Goal: Information Seeking & Learning: Learn about a topic

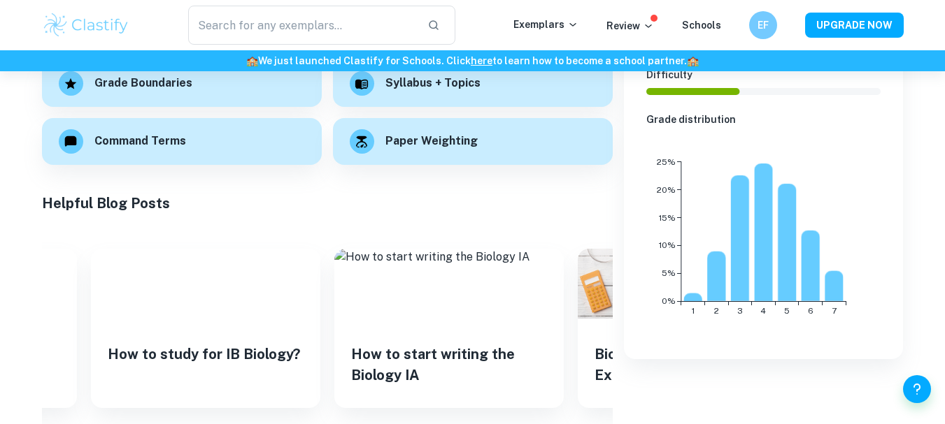
scroll to position [385, 0]
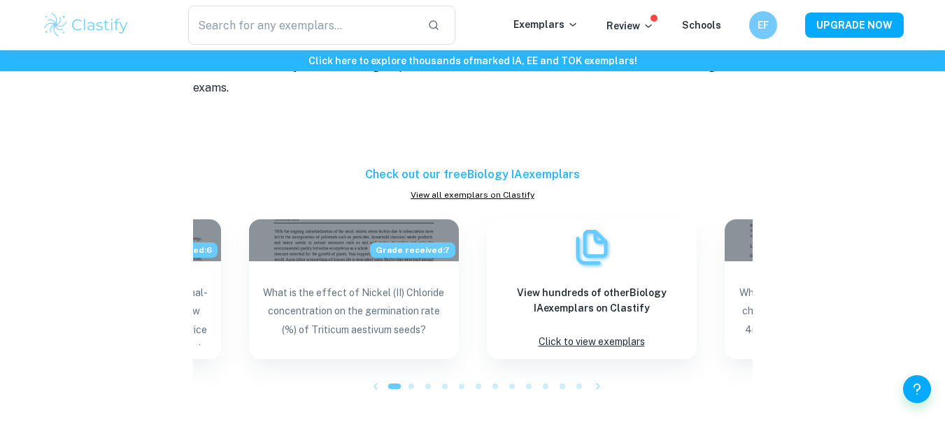
scroll to position [1995, 0]
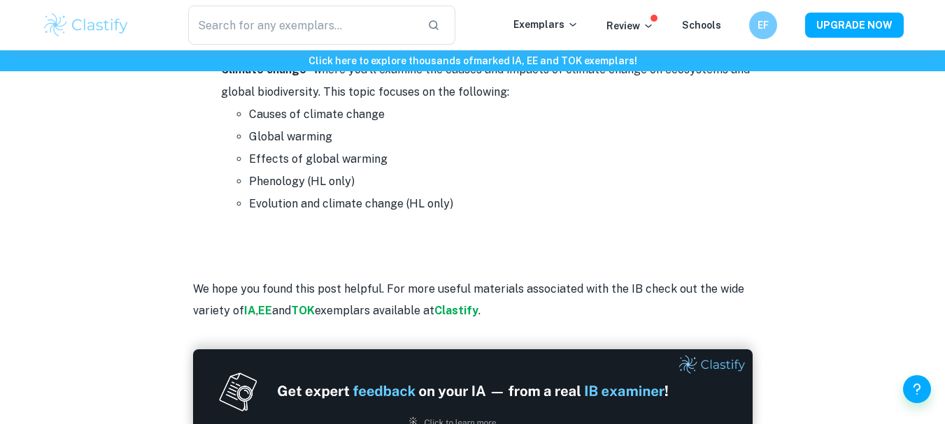
scroll to position [8377, 0]
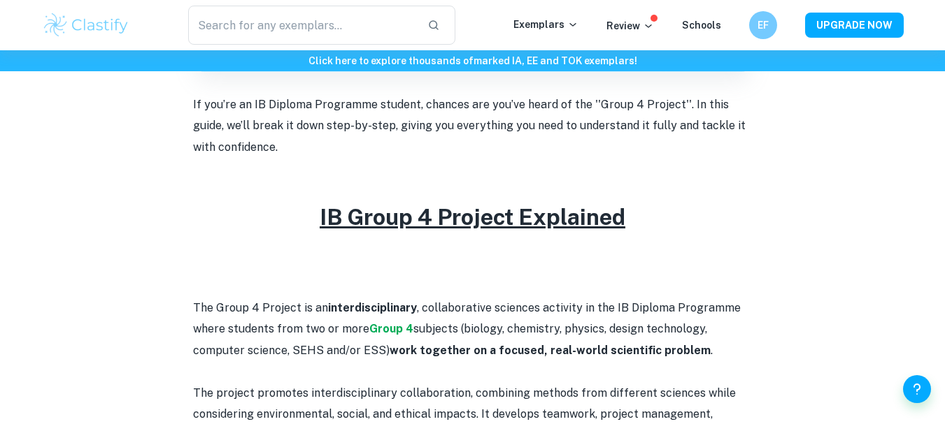
scroll to position [561, 0]
